Goal: Find specific page/section: Find specific page/section

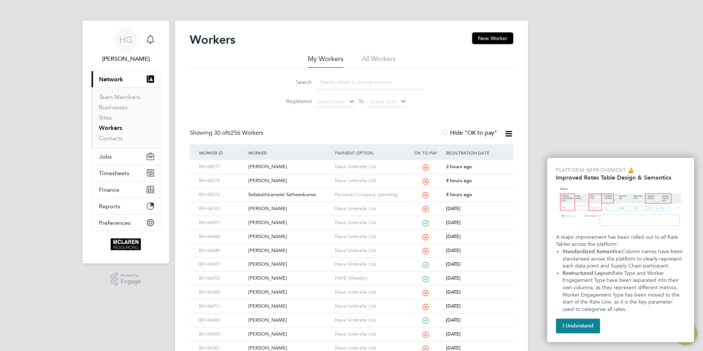
click at [324, 82] on input at bounding box center [370, 82] width 107 height 14
drag, startPoint x: 336, startPoint y: 81, endPoint x: 325, endPoint y: 79, distance: 10.5
click at [333, 81] on input "[PERSON_NAME]" at bounding box center [370, 82] width 107 height 14
drag, startPoint x: 344, startPoint y: 79, endPoint x: 312, endPoint y: 80, distance: 31.7
click at [312, 80] on div "Search [PERSON_NAME]" at bounding box center [352, 82] width 146 height 14
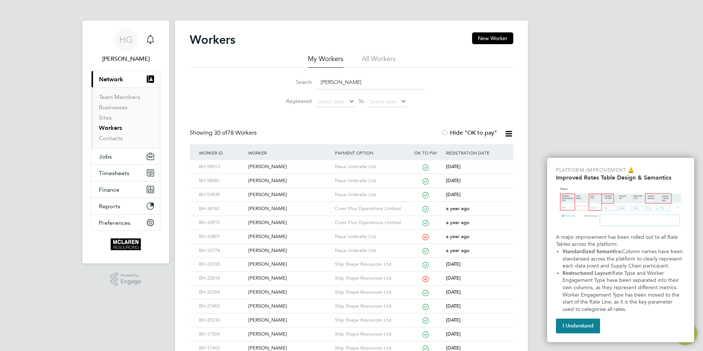
type input "[PERSON_NAME]"
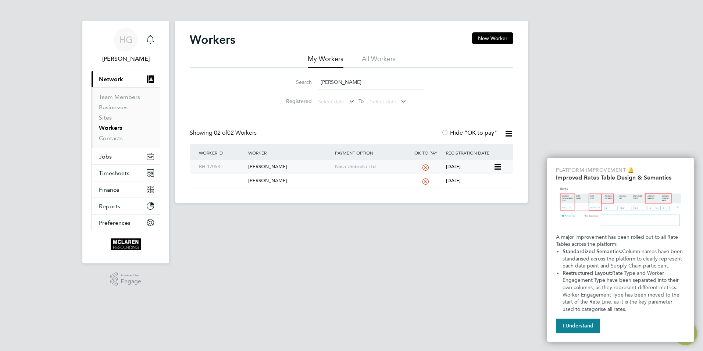
click at [312, 163] on div "[PERSON_NAME]" at bounding box center [289, 167] width 86 height 14
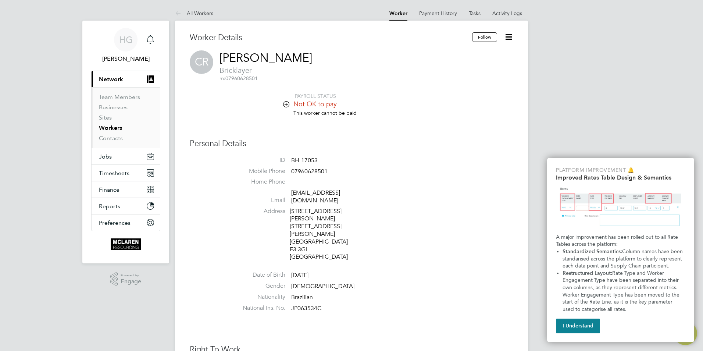
click at [288, 101] on icon at bounding box center [286, 104] width 6 height 6
